Goal: Information Seeking & Learning: Learn about a topic

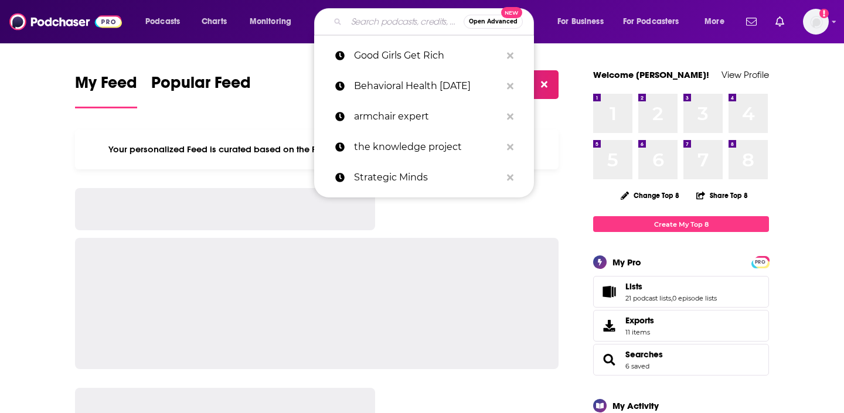
click at [401, 21] on input "Search podcasts, credits, & more..." at bounding box center [404, 21] width 117 height 19
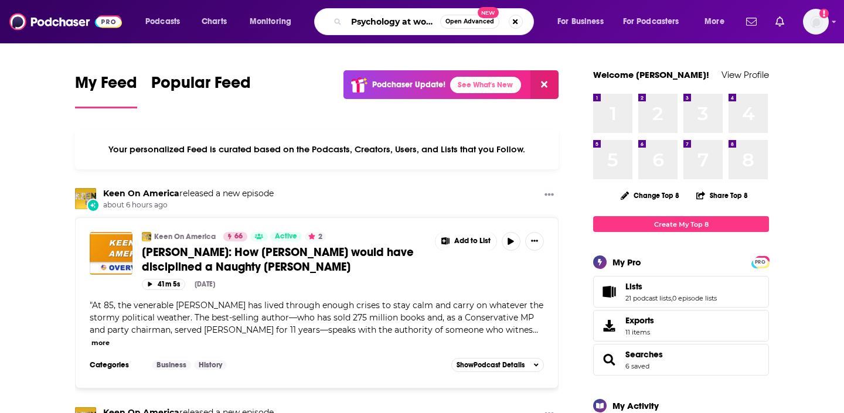
scroll to position [0, 1]
type input "Psychology at work"
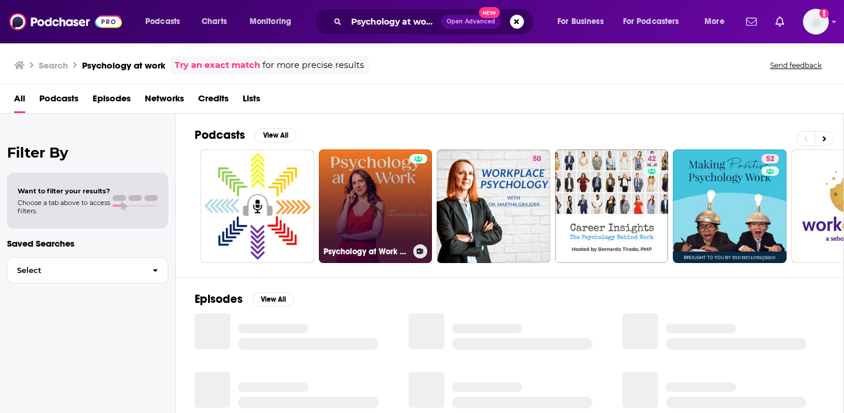
click at [386, 227] on link "Psychology at Work | Career Success, Leadership, Communication Skills" at bounding box center [376, 206] width 114 height 114
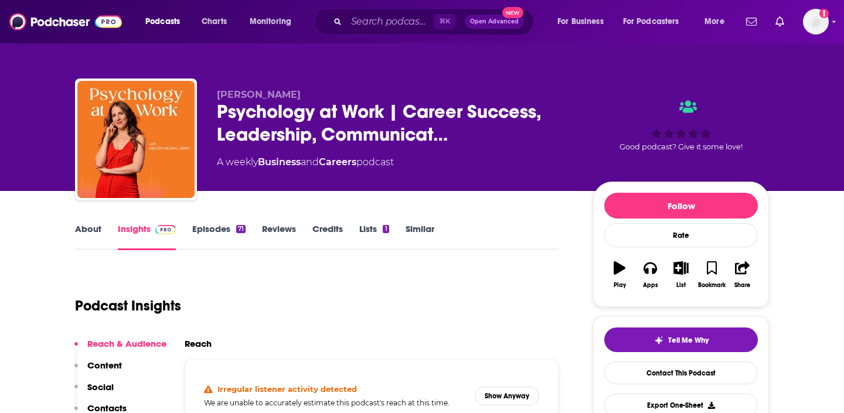
scroll to position [86, 0]
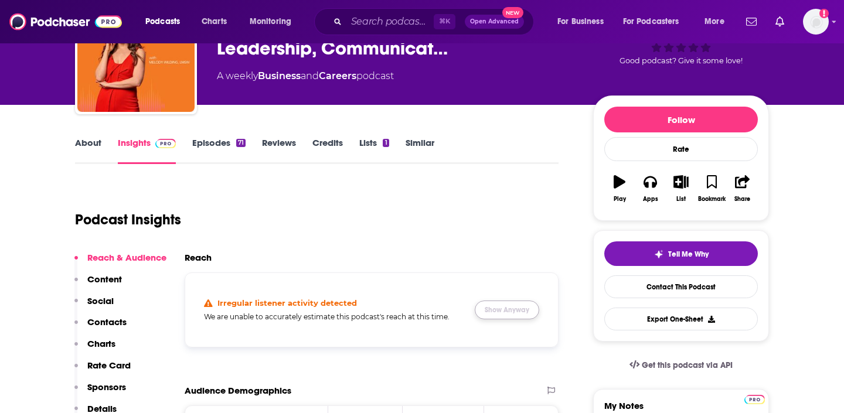
click at [513, 308] on button "Show Anyway" at bounding box center [507, 310] width 64 height 19
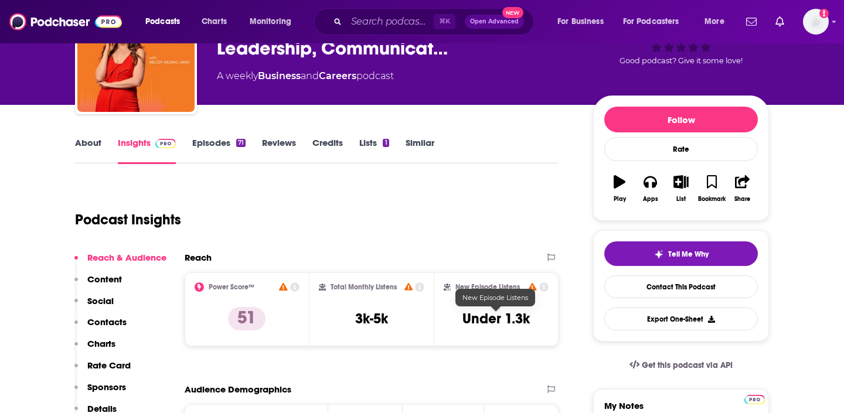
click at [503, 313] on h3 "Under 1.3k" at bounding box center [495, 319] width 67 height 18
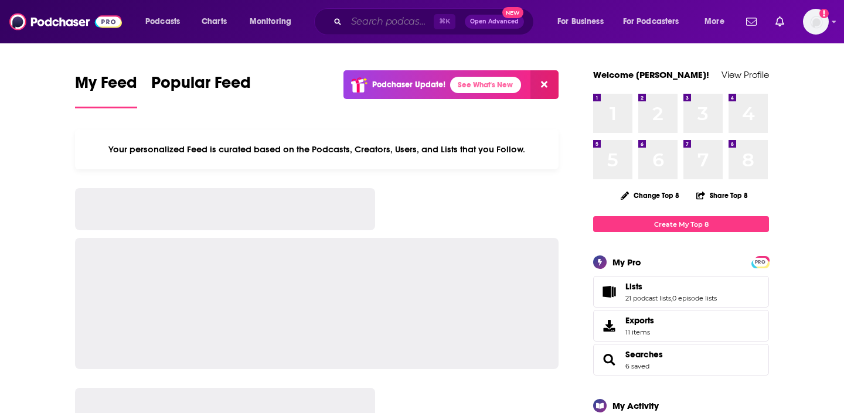
click at [395, 26] on input "Search podcasts, credits, & more..." at bounding box center [389, 21] width 87 height 19
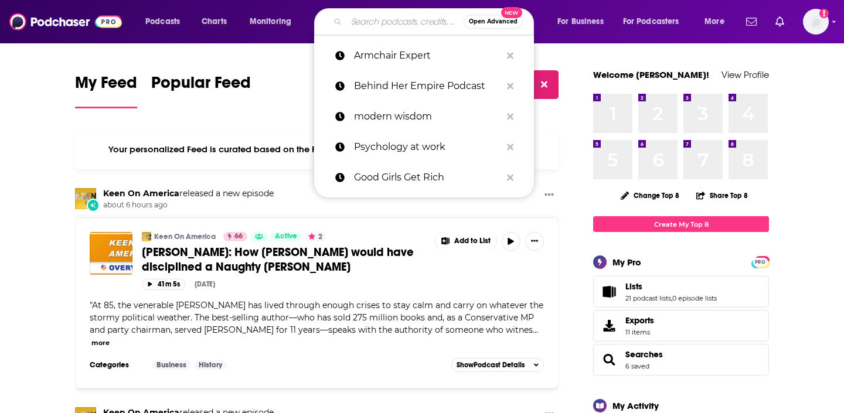
paste input "The Goal Digger Podcast"
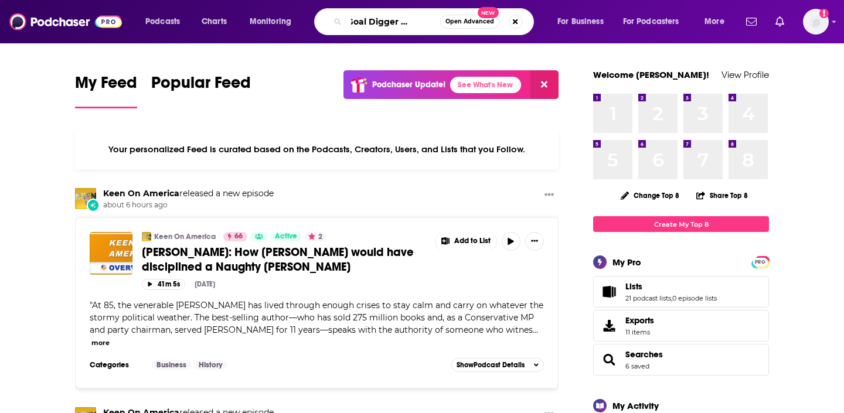
type input "The Goal Digger Podcast"
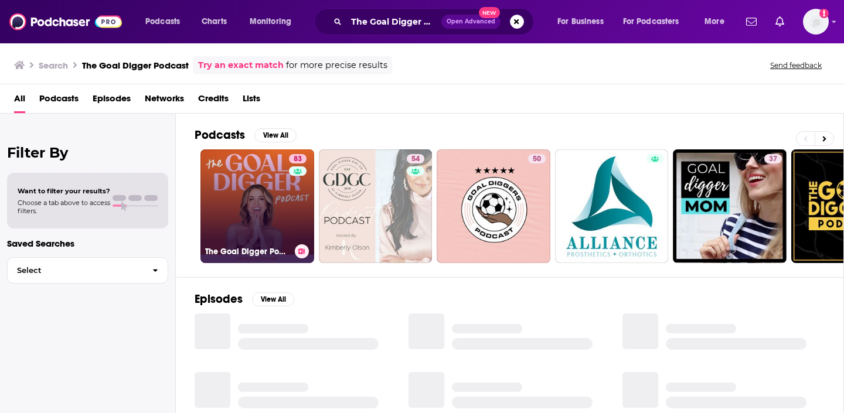
click at [266, 186] on link "83 The Goal Digger Podcast | Top Business and Marketing Podcast for Creatives, …" at bounding box center [257, 206] width 114 height 114
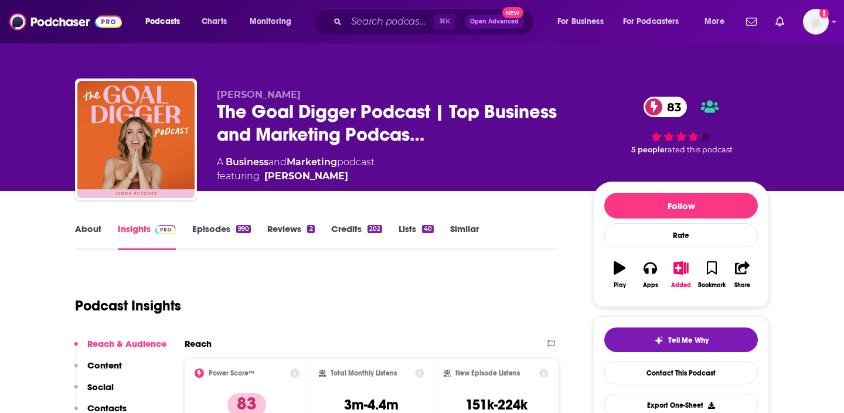
scroll to position [13, 0]
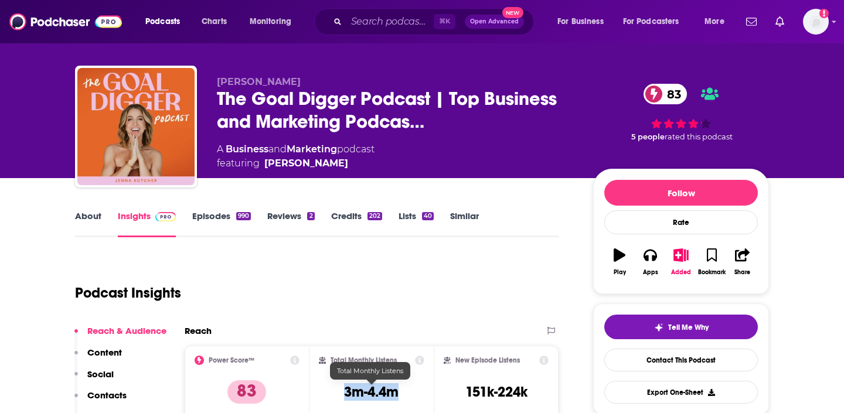
drag, startPoint x: 398, startPoint y: 393, endPoint x: 341, endPoint y: 385, distance: 57.4
click at [341, 385] on div "Total Monthly Listens 3m-4.4m" at bounding box center [372, 383] width 106 height 54
